Goal: Information Seeking & Learning: Find specific fact

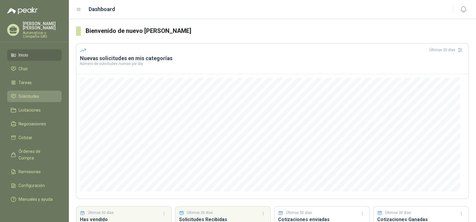
click at [23, 95] on span "Solicitudes" at bounding box center [29, 96] width 21 height 7
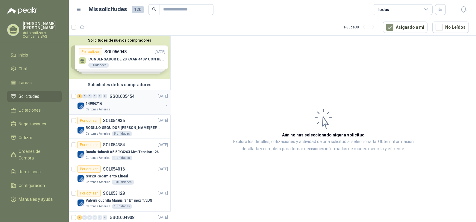
click at [114, 111] on div "Cartones America" at bounding box center [125, 109] width 78 height 5
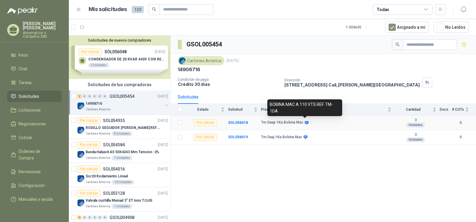
drag, startPoint x: 279, startPoint y: 112, endPoint x: 269, endPoint y: 103, distance: 13.4
click at [269, 103] on div "BOBINA MAC A 110 VTS REF. TM-1DA" at bounding box center [304, 107] width 75 height 17
drag, startPoint x: 269, startPoint y: 103, endPoint x: 274, endPoint y: 107, distance: 5.8
copy div "BOBINA MAC A 110 VTS REF. TM-1DA"
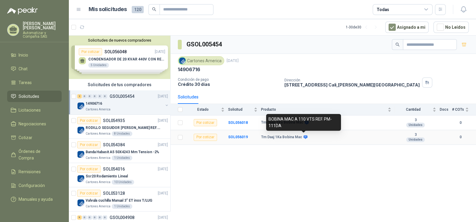
click at [306, 137] on icon at bounding box center [306, 138] width 4 height 4
drag, startPoint x: 280, startPoint y: 127, endPoint x: 268, endPoint y: 118, distance: 14.8
click at [268, 118] on div "BOBINA MAC A 110 VTS REF. PM-111DA" at bounding box center [303, 122] width 75 height 17
drag, startPoint x: 268, startPoint y: 118, endPoint x: 273, endPoint y: 121, distance: 5.4
copy div "BOBINA MAC A 110 VTS REF. PM-111DA"
